Goal: Task Accomplishment & Management: Use online tool/utility

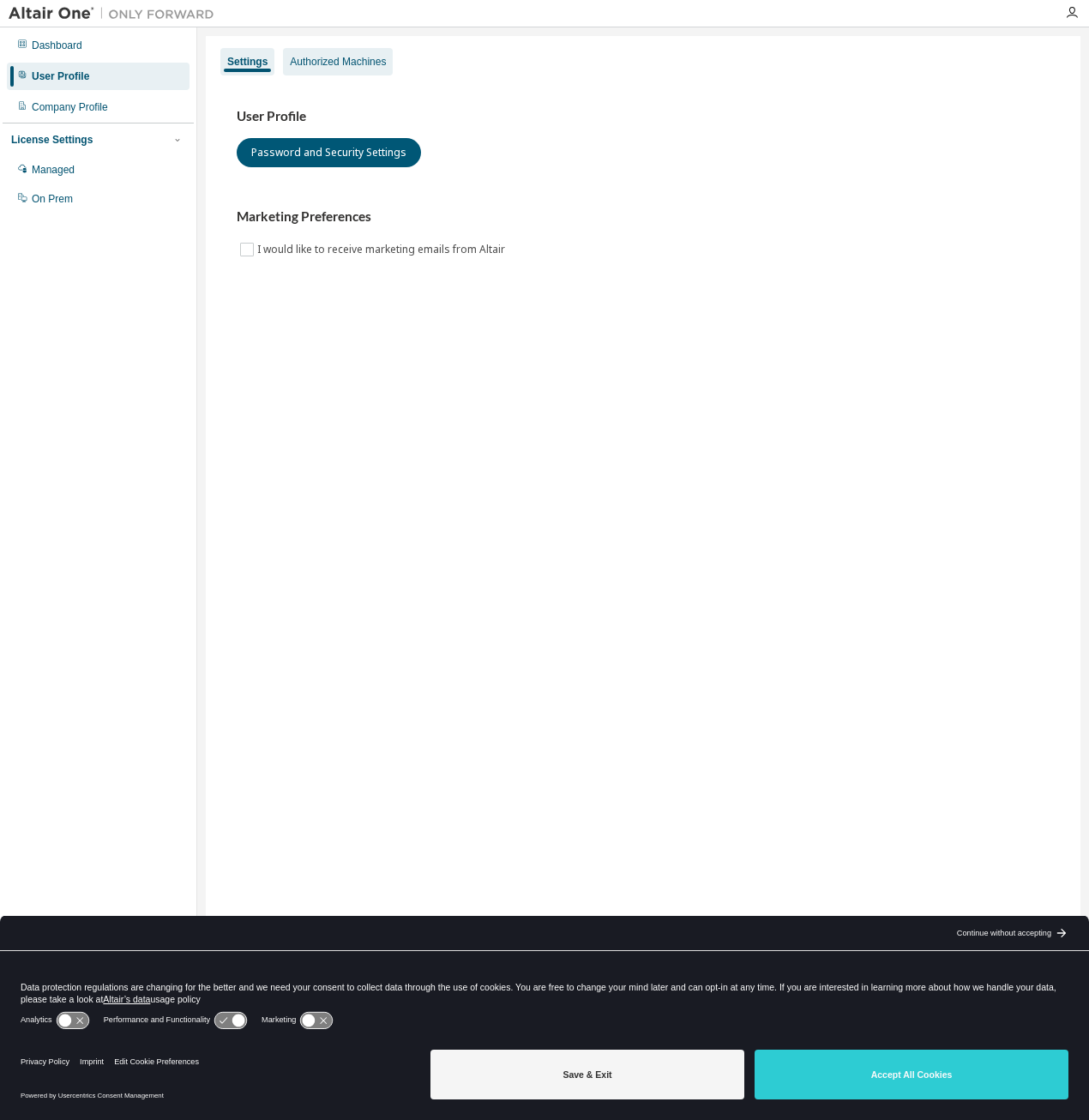
click at [351, 66] on div "Authorized Machines" at bounding box center [337, 61] width 96 height 13
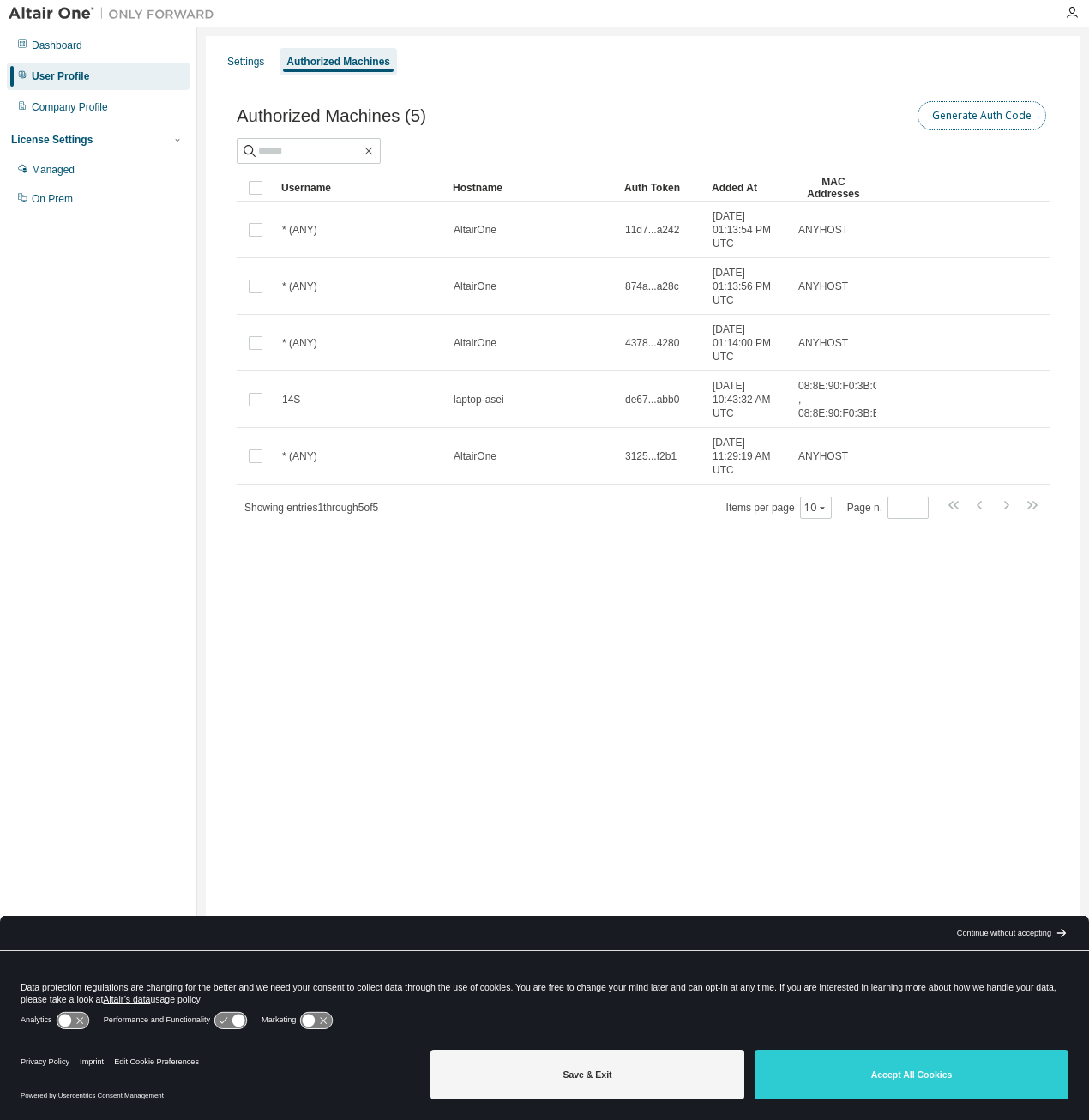
click at [972, 127] on button "Generate Auth Code" at bounding box center [983, 115] width 129 height 29
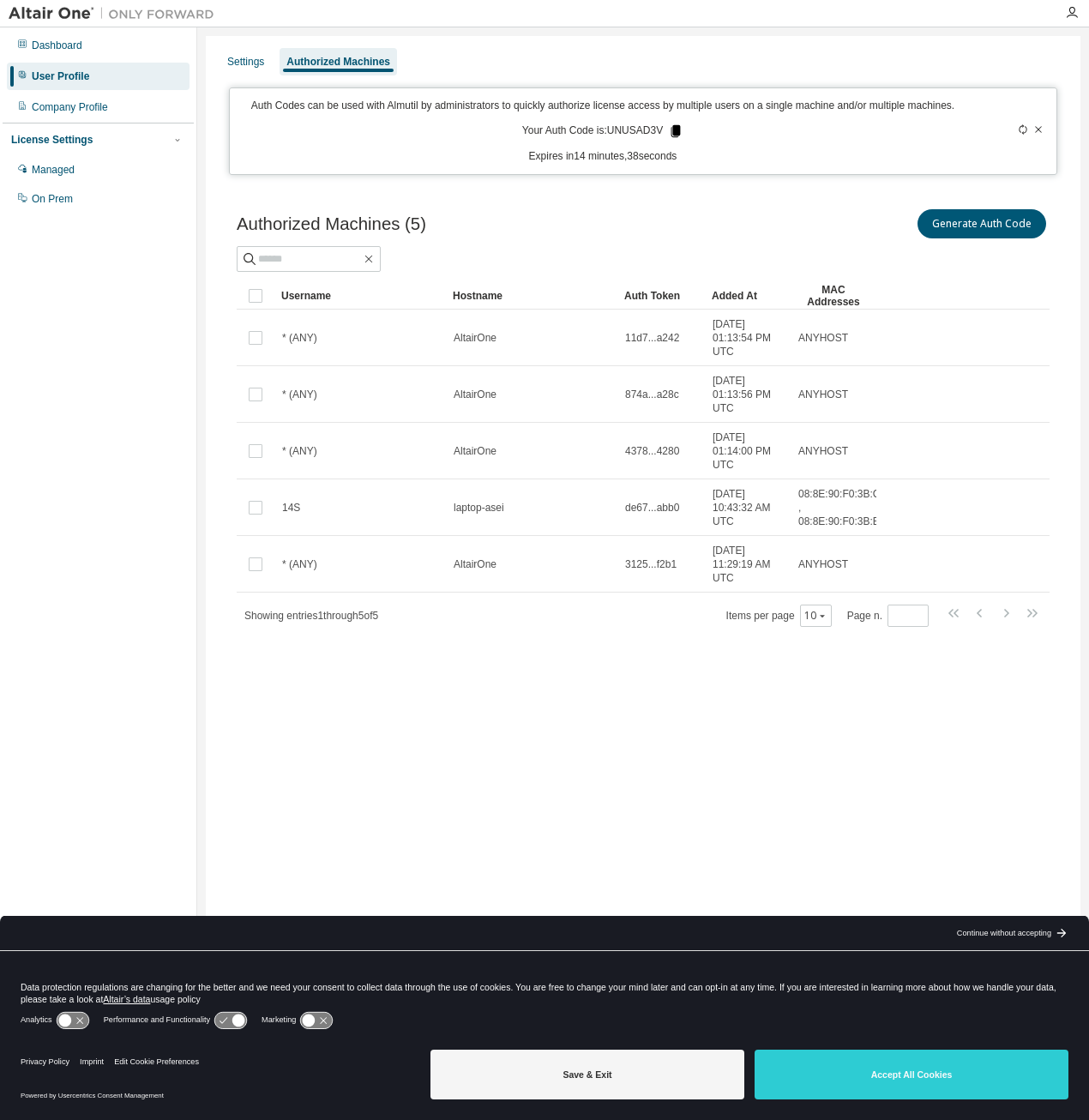
click at [674, 129] on icon at bounding box center [676, 131] width 10 height 12
